Goal: Browse casually: Explore the website without a specific task or goal

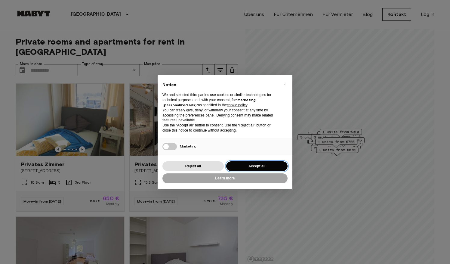
click at [233, 167] on button "Accept all" at bounding box center [256, 166] width 61 height 10
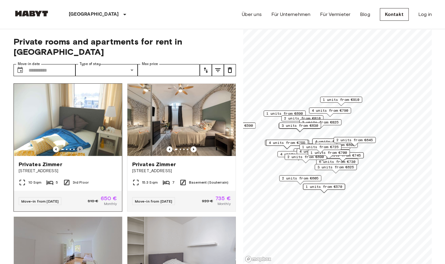
click at [80, 146] on icon "Previous image" at bounding box center [80, 149] width 6 height 6
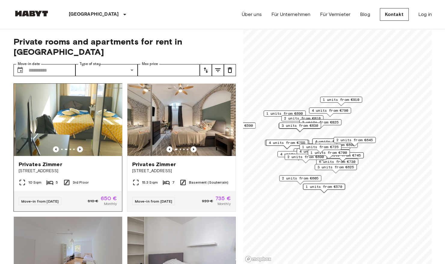
click at [80, 146] on icon "Previous image" at bounding box center [80, 149] width 6 height 6
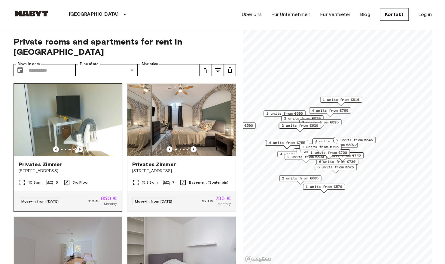
click at [80, 146] on icon "Previous image" at bounding box center [80, 149] width 6 height 6
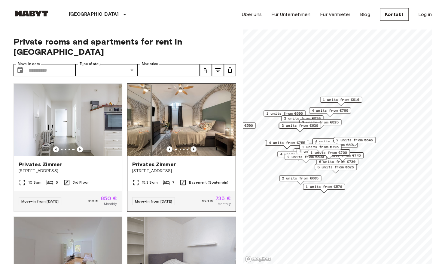
click at [191, 146] on icon "Previous image" at bounding box center [194, 149] width 6 height 6
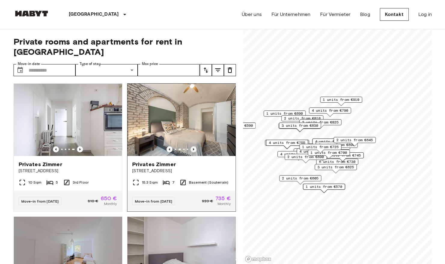
click at [191, 146] on icon "Previous image" at bounding box center [194, 149] width 6 height 6
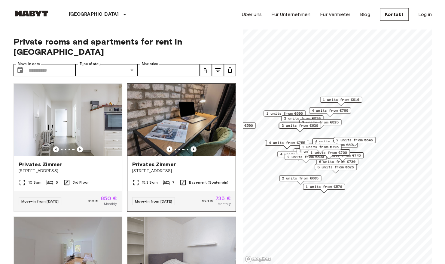
click at [191, 146] on icon "Previous image" at bounding box center [194, 149] width 6 height 6
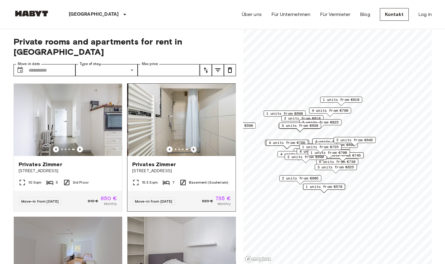
click at [191, 146] on icon "Previous image" at bounding box center [194, 149] width 6 height 6
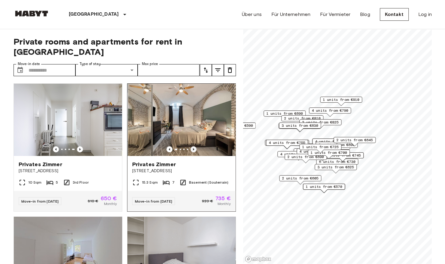
click at [191, 146] on icon "Previous image" at bounding box center [194, 149] width 6 height 6
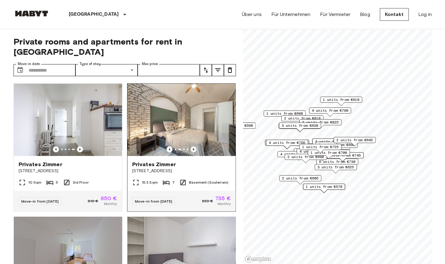
click at [191, 146] on icon "Previous image" at bounding box center [194, 149] width 6 height 6
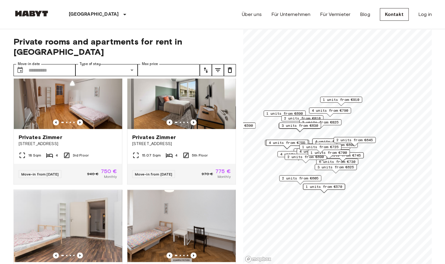
scroll to position [842, 0]
